Goal: Find specific page/section: Find specific page/section

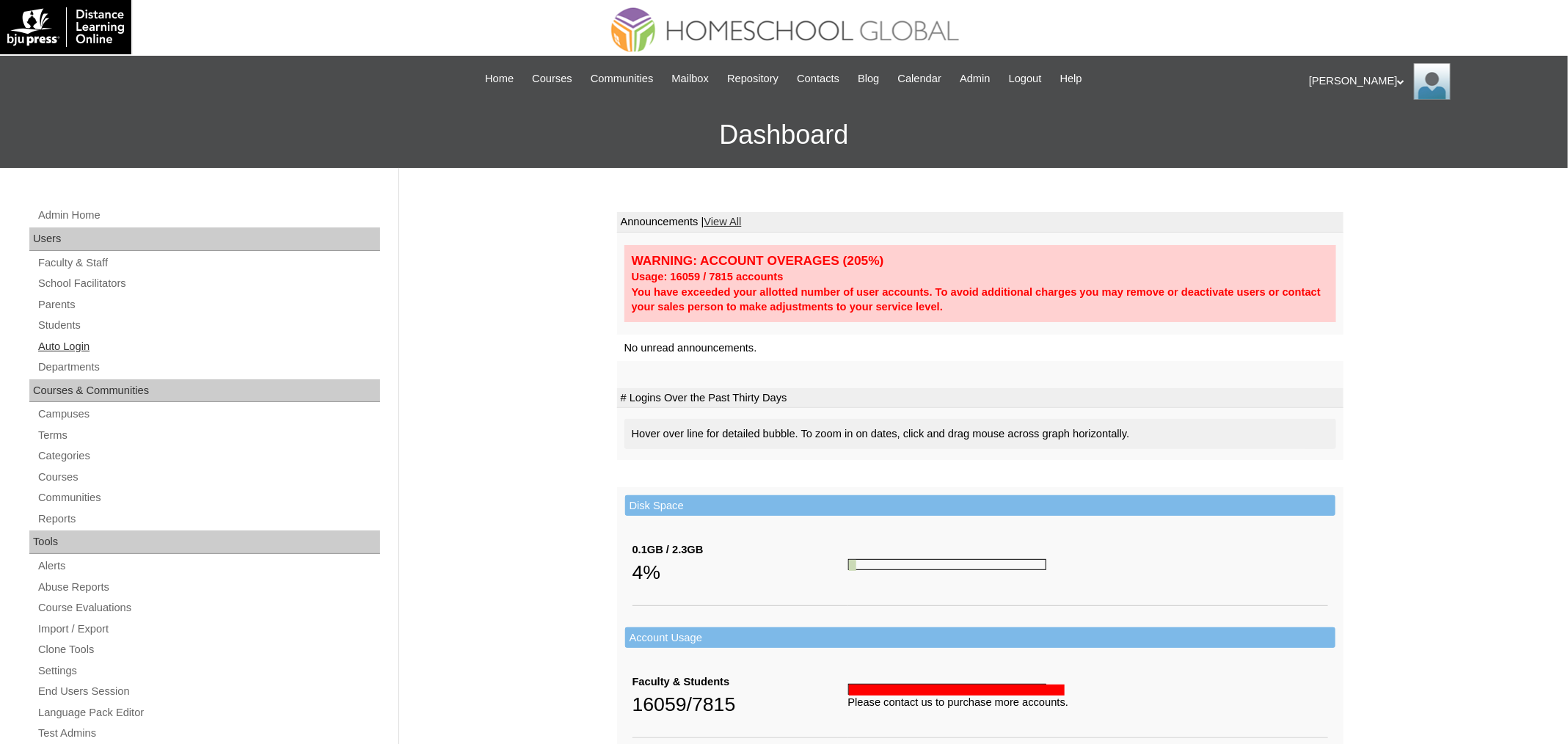
click at [54, 343] on link "Auto Login" at bounding box center [209, 347] width 344 height 18
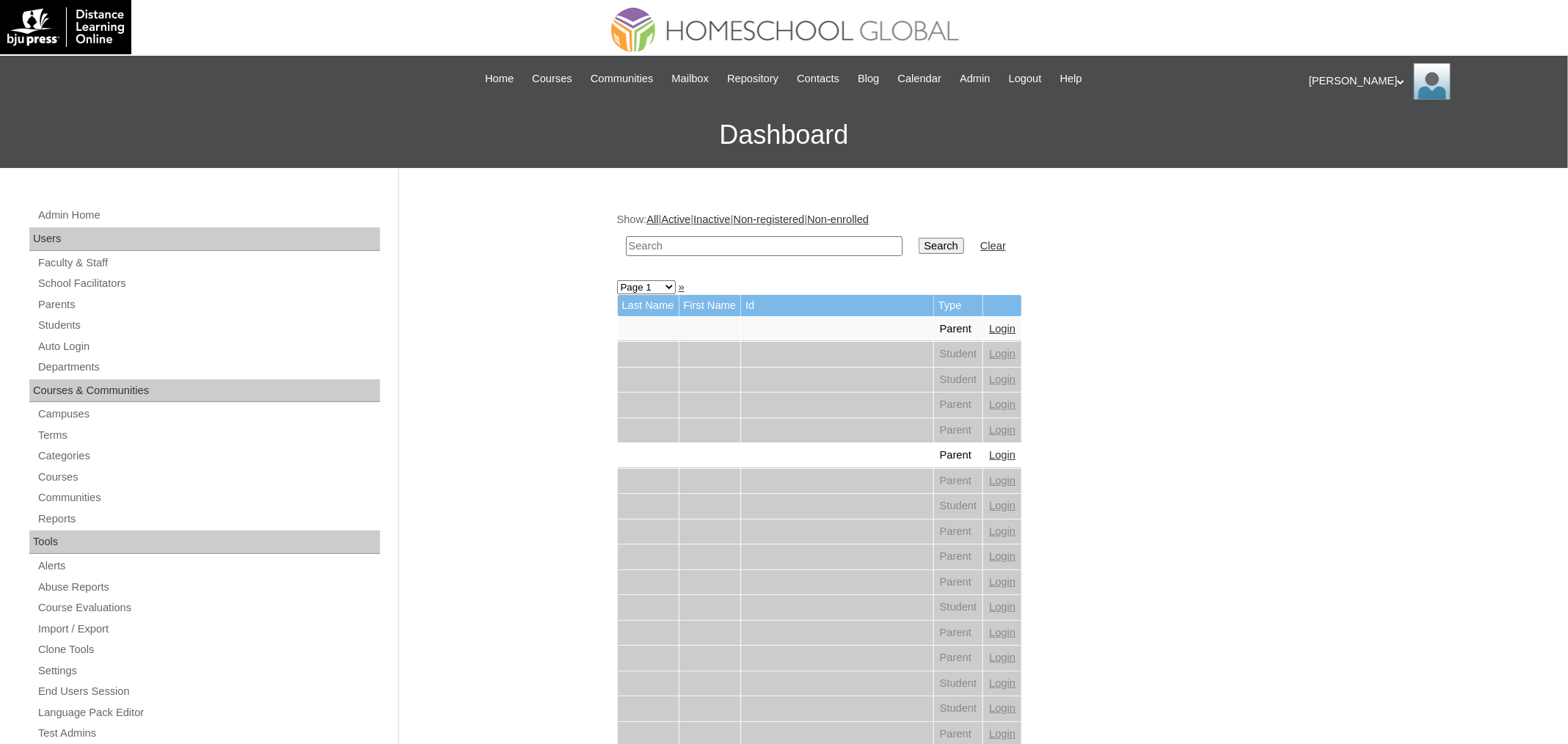
click at [648, 248] on input "text" at bounding box center [763, 246] width 276 height 19
paste input "Paisley"
type input "Paisley"
click at [918, 238] on input "Search" at bounding box center [941, 245] width 45 height 16
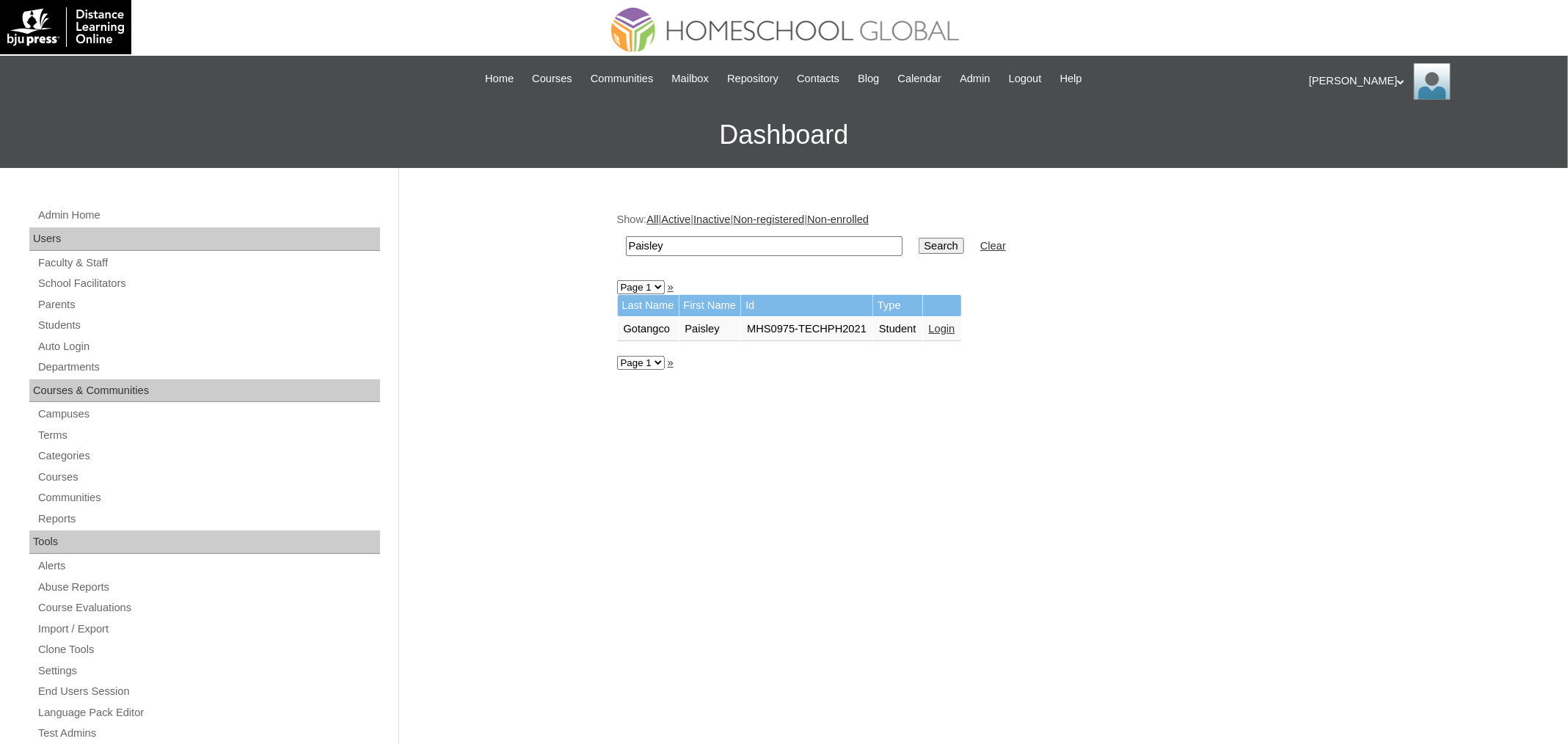
click at [955, 325] on link "Login" at bounding box center [942, 328] width 27 height 12
